Goal: Transaction & Acquisition: Purchase product/service

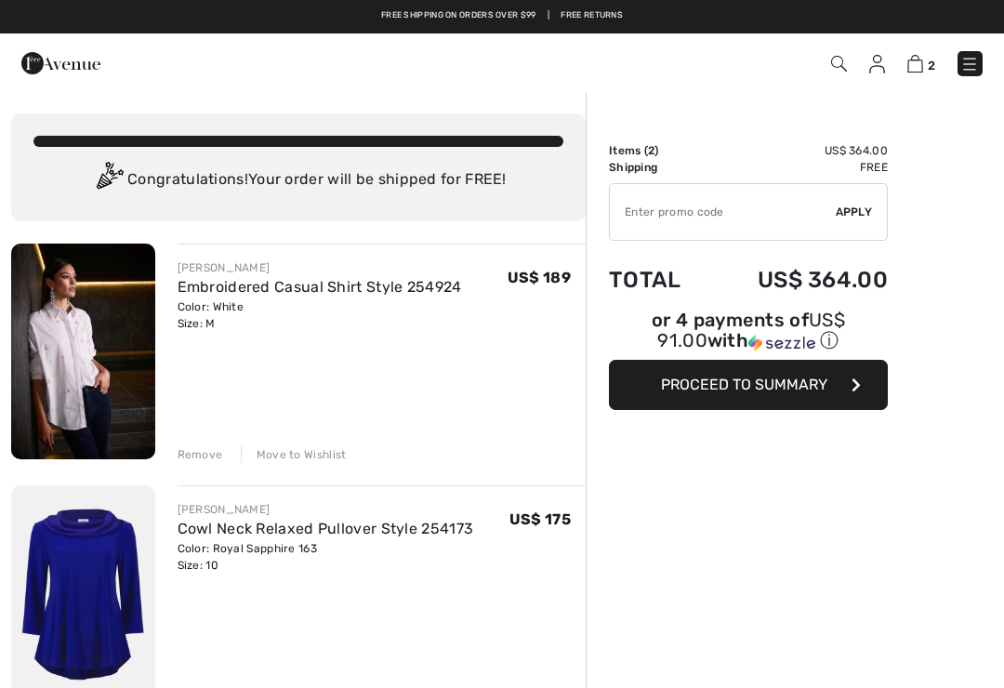
click at [973, 313] on div "Order Summary Details Items ( 2 ) US$ 364.00 Promo code US$ 0.00 Shipping Free …" at bounding box center [795, 644] width 418 height 1106
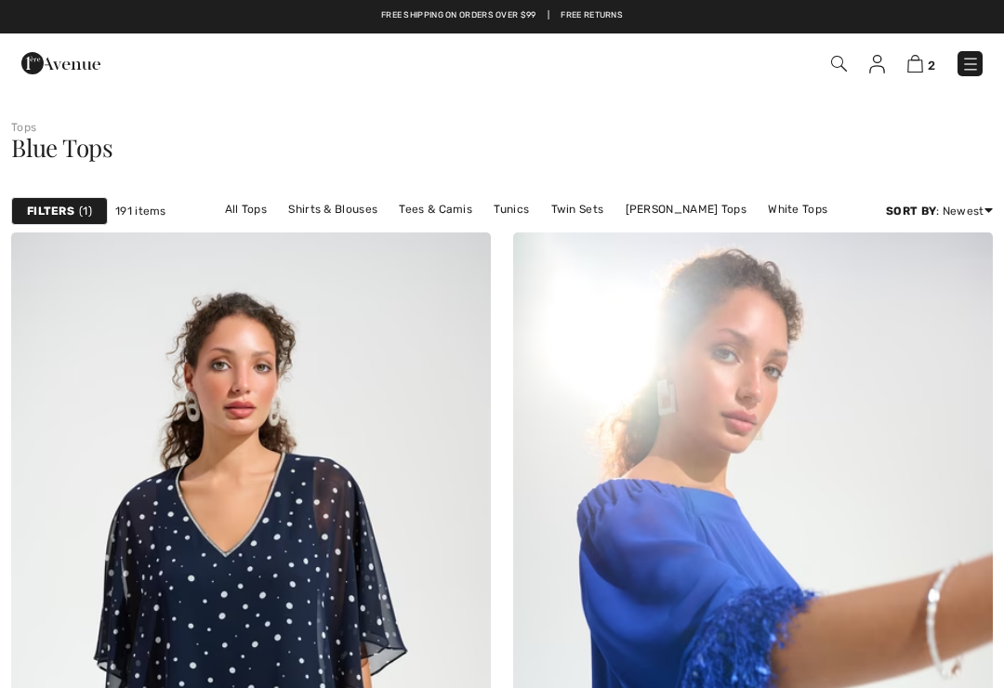
scroll to position [2080, 0]
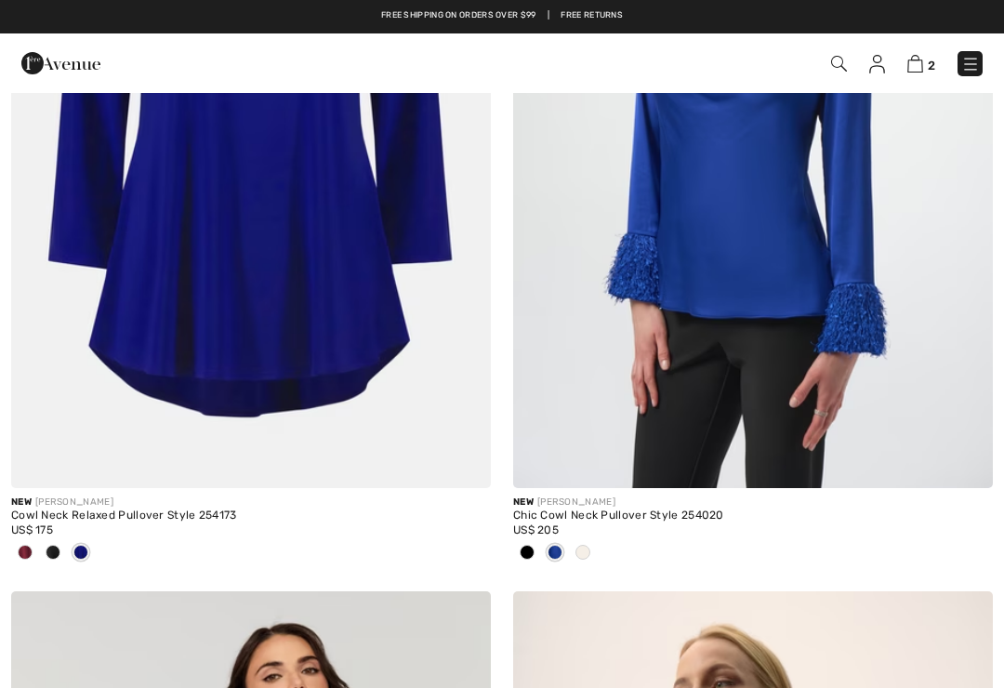
checkbox input "true"
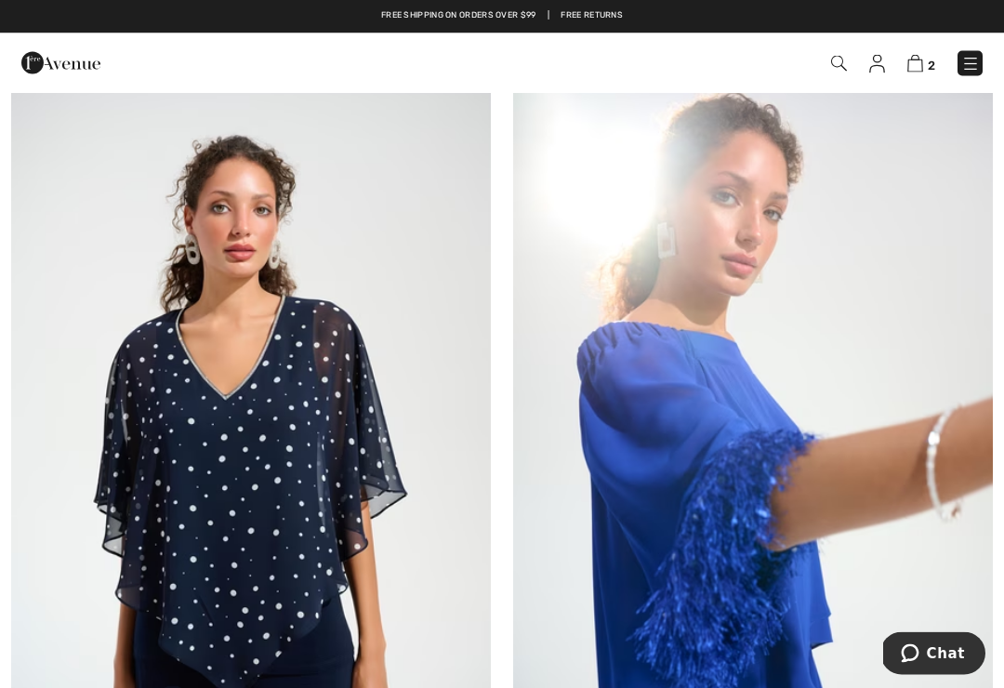
scroll to position [0, 0]
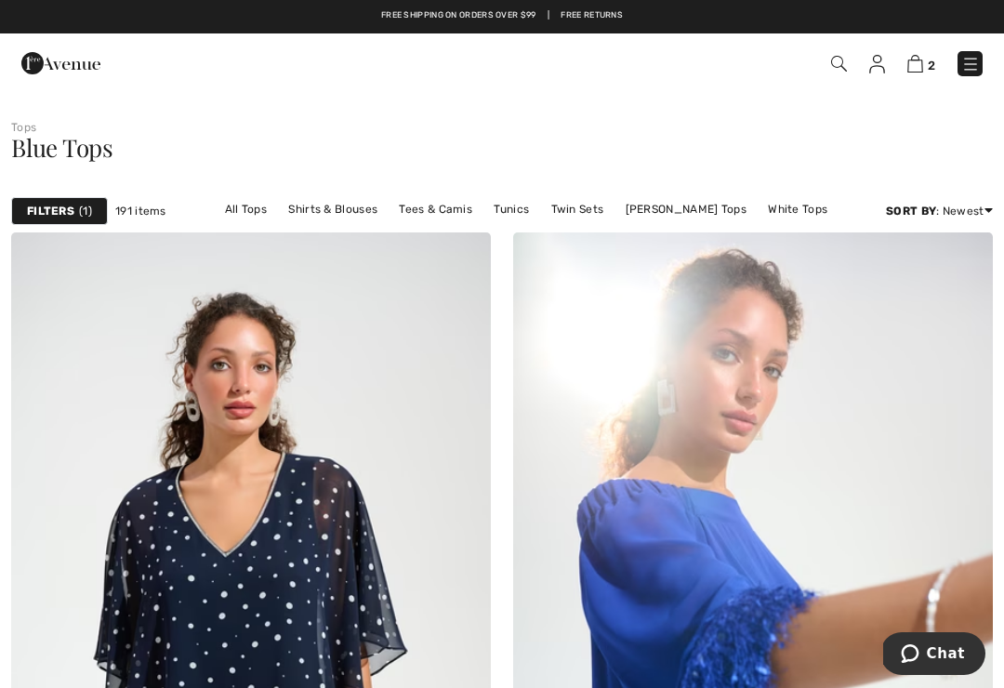
click at [731, 366] on img at bounding box center [753, 591] width 480 height 719
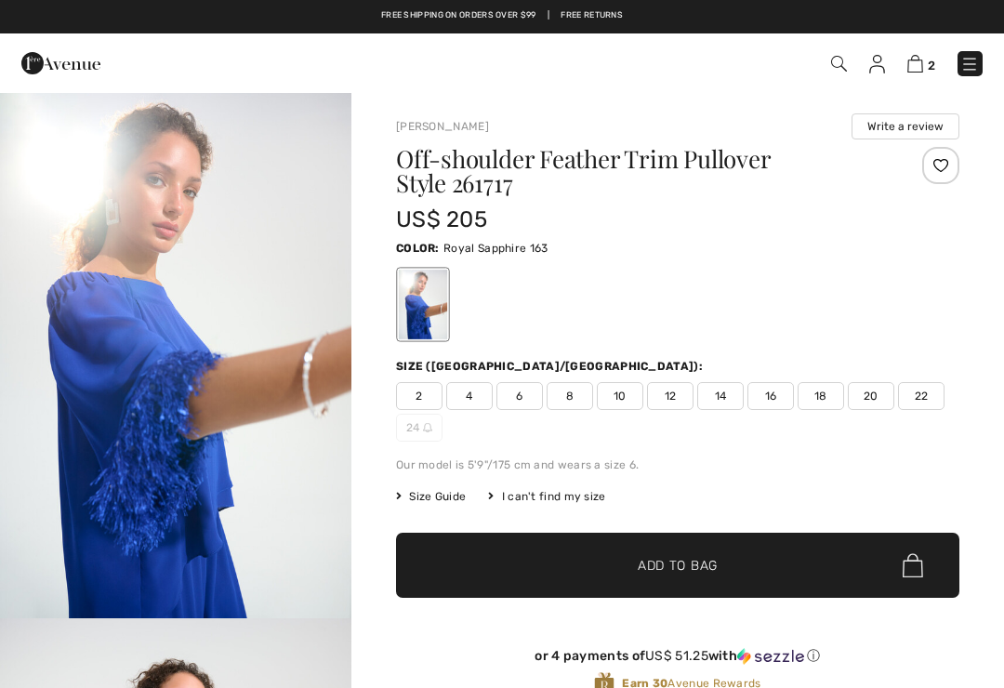
checkbox input "true"
click at [918, 64] on img at bounding box center [915, 64] width 16 height 18
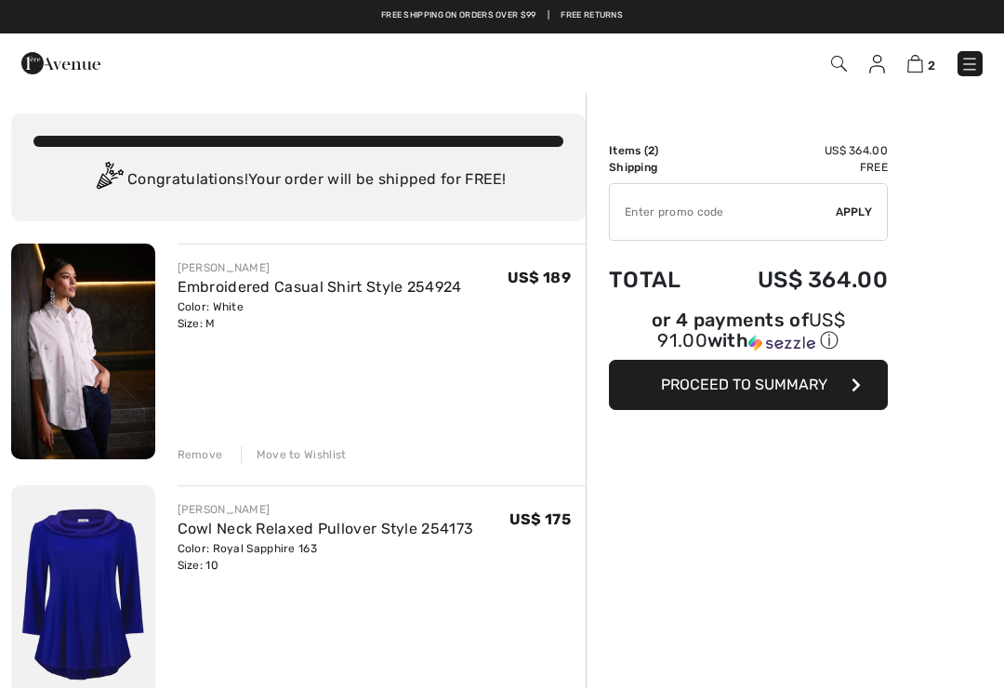
click at [790, 391] on span "Proceed to Summary" at bounding box center [744, 385] width 166 height 18
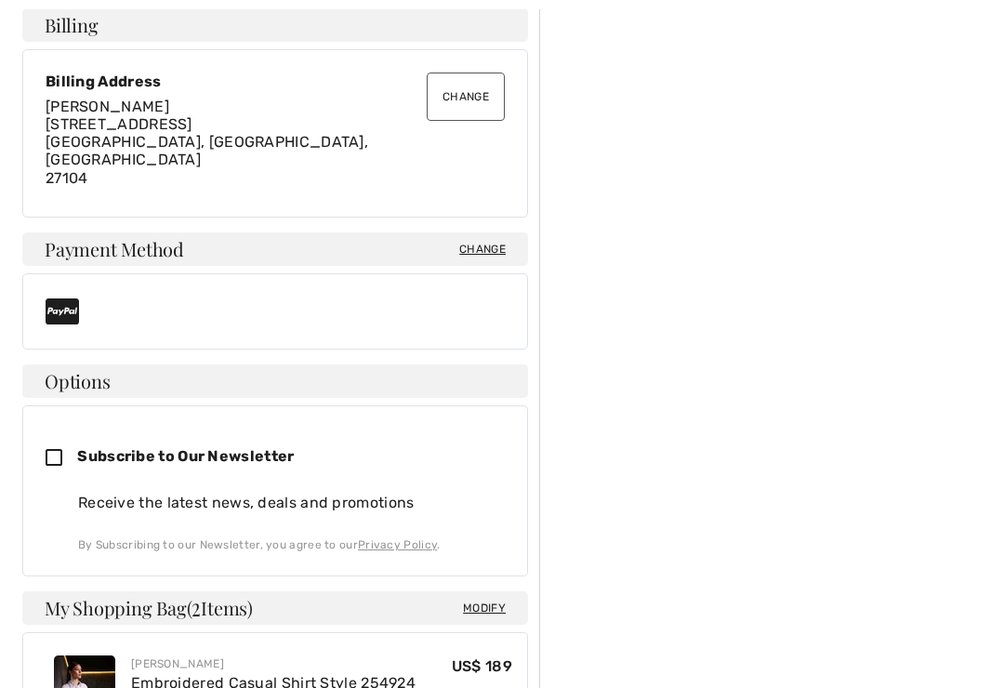
scroll to position [596, 0]
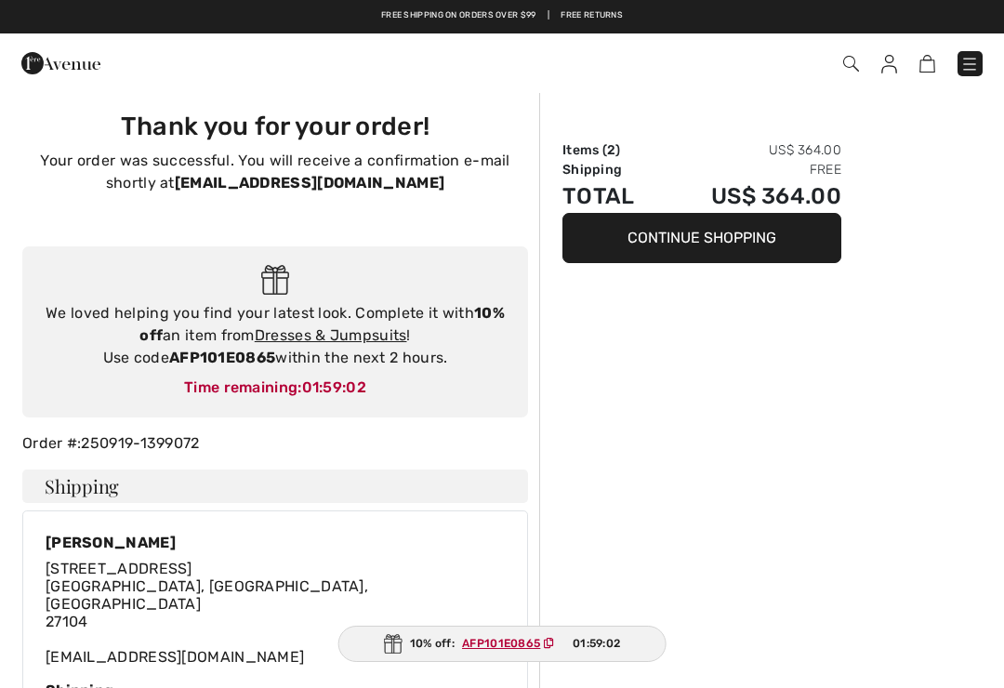
scroll to position [14, 0]
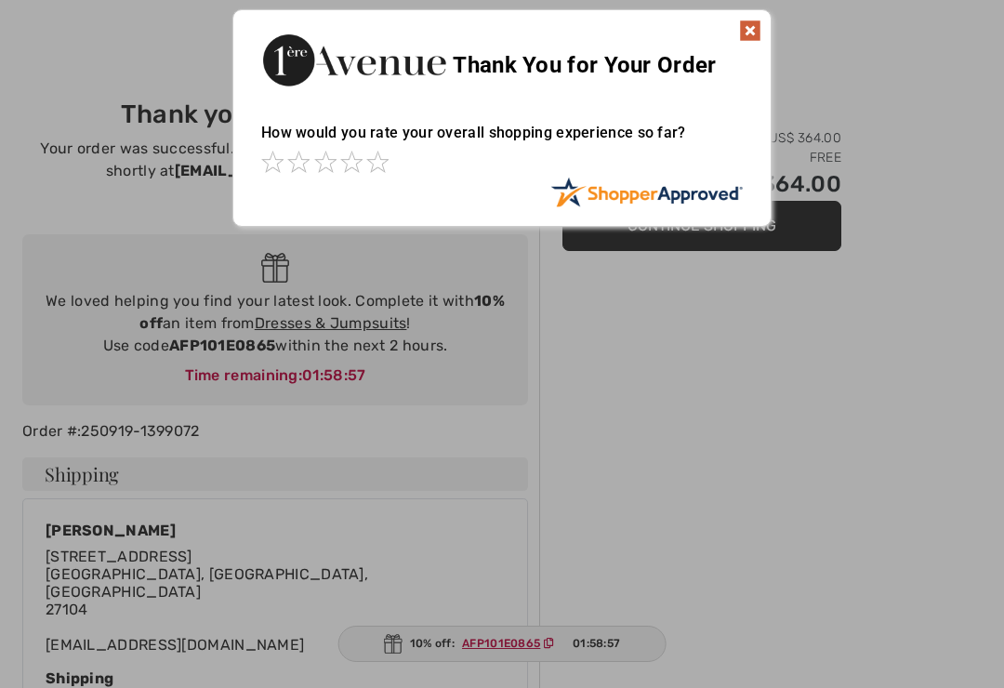
click at [561, 650] on div at bounding box center [502, 344] width 1004 height 688
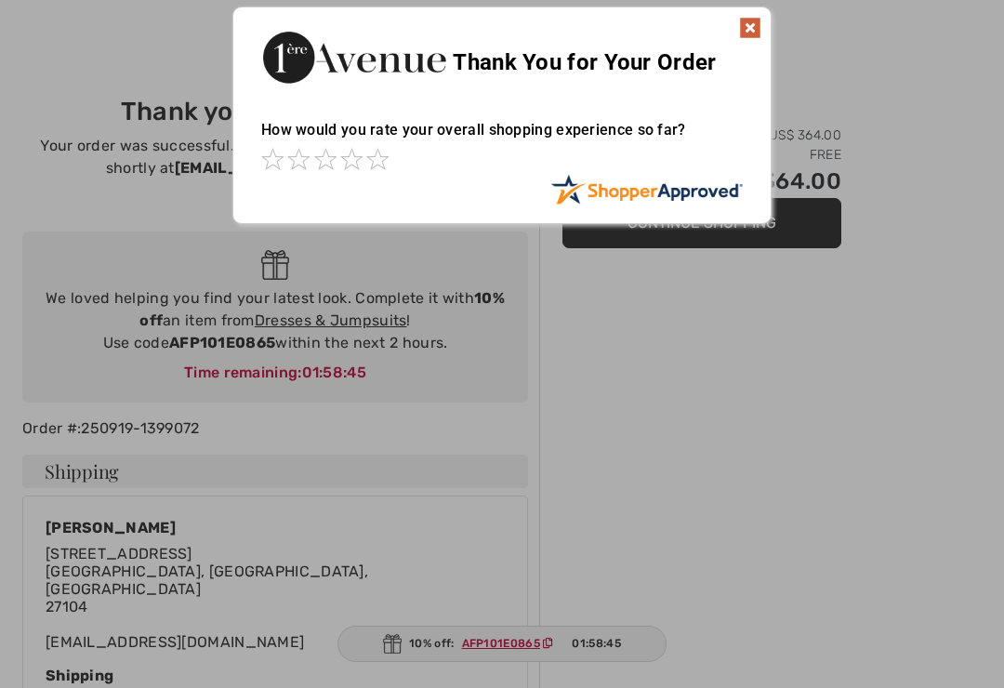
click at [473, 422] on div at bounding box center [502, 344] width 1004 height 688
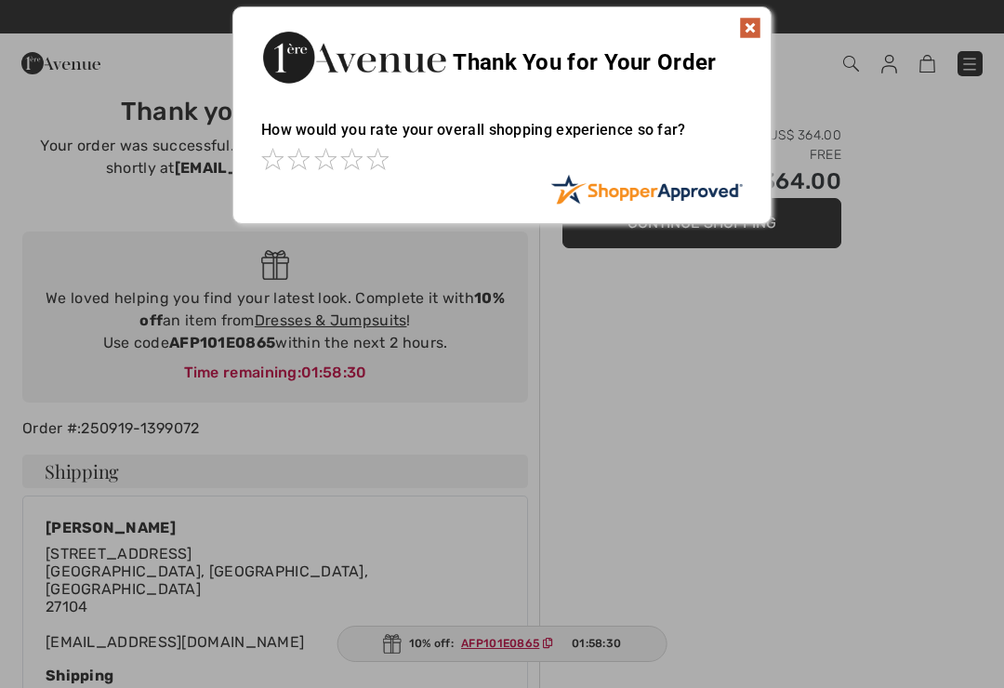
click at [720, 318] on div at bounding box center [502, 344] width 1004 height 688
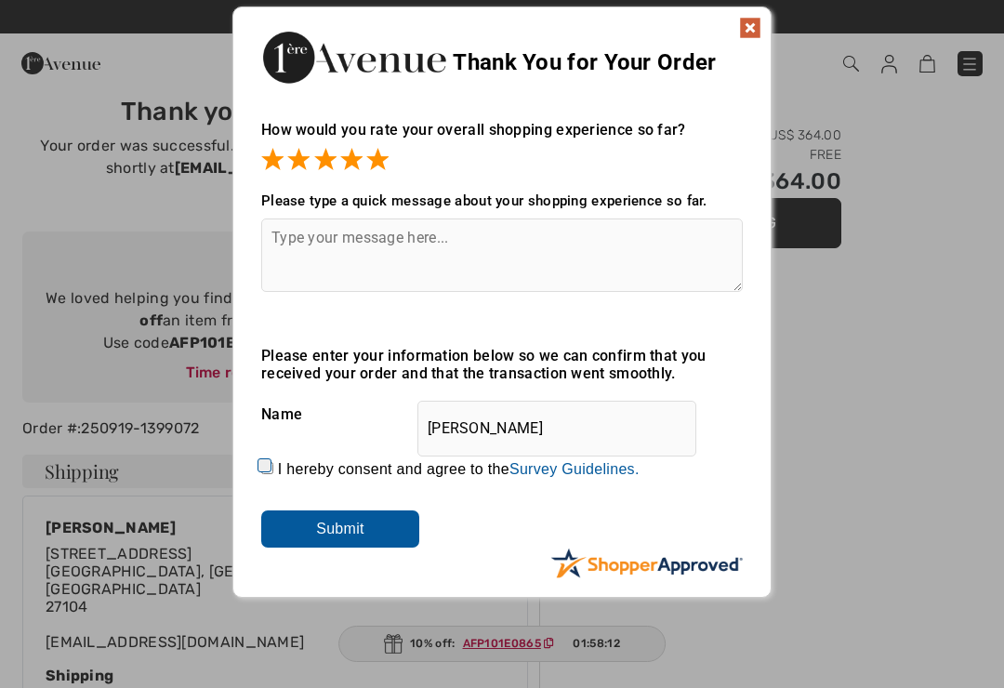
click at [758, 18] on img at bounding box center [750, 28] width 22 height 22
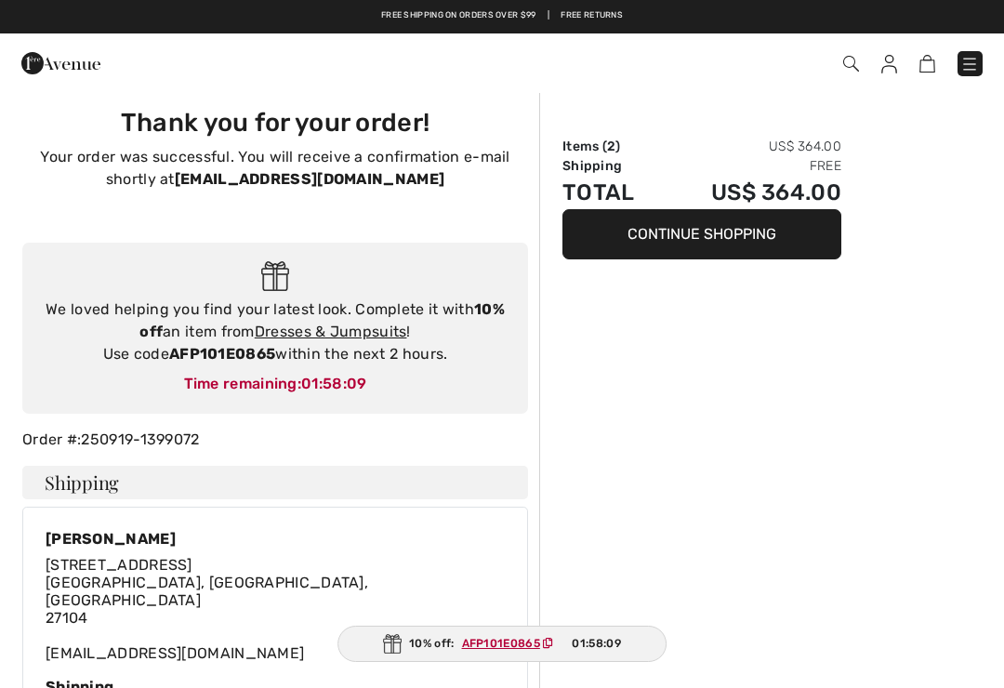
scroll to position [0, 0]
